Goal: Information Seeking & Learning: Learn about a topic

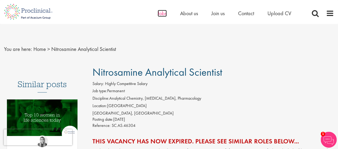
click at [165, 11] on span "Jobs" at bounding box center [161, 13] width 9 height 7
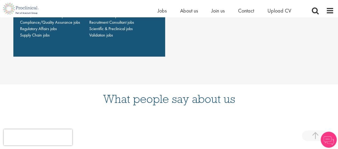
scroll to position [374, 0]
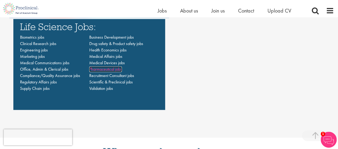
click at [105, 69] on span "Pharmaceutical jobs" at bounding box center [105, 69] width 33 height 6
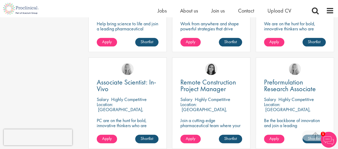
scroll to position [294, 0]
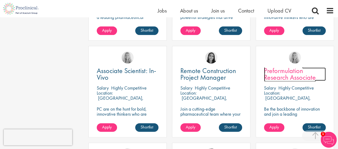
click at [284, 77] on span "Preformulation Research Associate" at bounding box center [290, 74] width 52 height 16
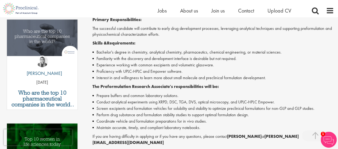
scroll to position [187, 0]
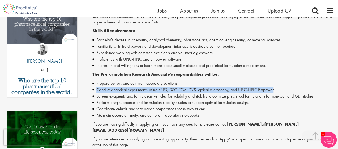
drag, startPoint x: 97, startPoint y: 84, endPoint x: 275, endPoint y: 86, distance: 178.6
click at [275, 87] on li "Conduct analytical experiments using XRPD, DSC, TGA, DVS, optical microscopy, a…" at bounding box center [212, 90] width 241 height 6
copy li "Conduct analytical experiments using XRPD, DSC, TGA, DVS, optical microscopy, a…"
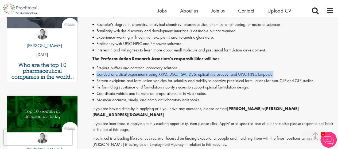
scroll to position [214, 0]
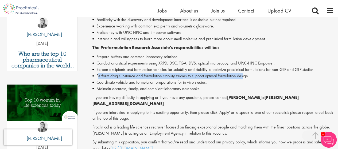
drag, startPoint x: 98, startPoint y: 70, endPoint x: 245, endPoint y: 70, distance: 146.8
click at [245, 73] on li "Perform drug substance and formulation stability studies to support optimal for…" at bounding box center [212, 76] width 241 height 6
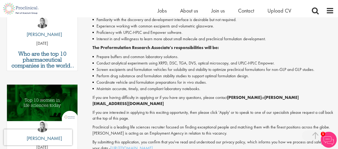
click at [225, 79] on li "Coordinate vehicle and formulation preparations for in vivo studies." at bounding box center [212, 82] width 241 height 6
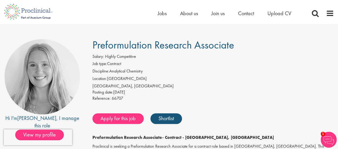
scroll to position [53, 0]
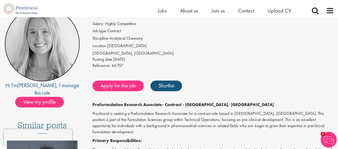
click at [46, 54] on img at bounding box center [42, 43] width 75 height 75
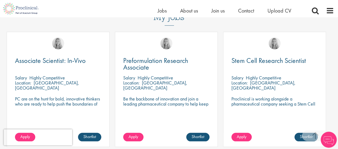
scroll to position [160, 0]
